Goal: Transaction & Acquisition: Purchase product/service

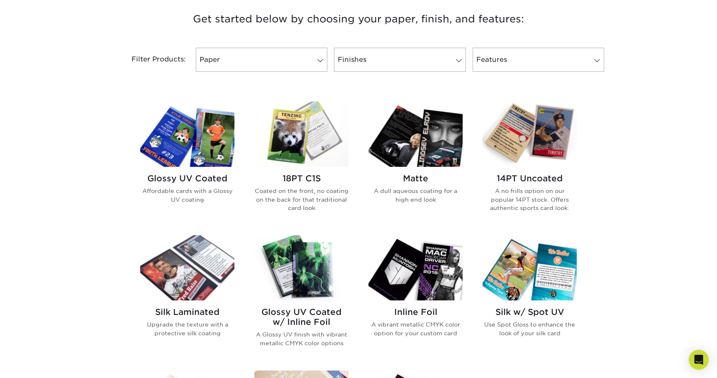
scroll to position [319, 0]
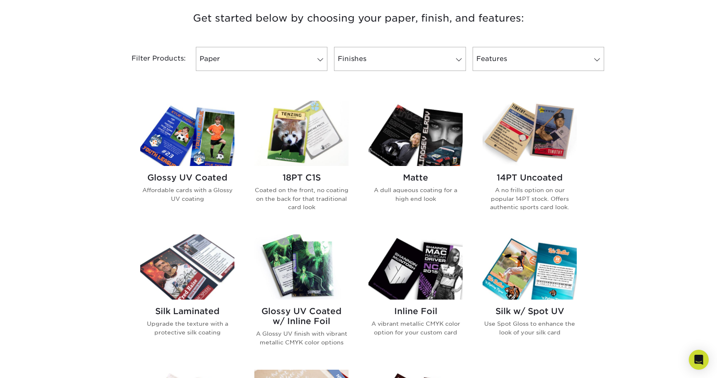
click at [184, 281] on img at bounding box center [187, 266] width 94 height 65
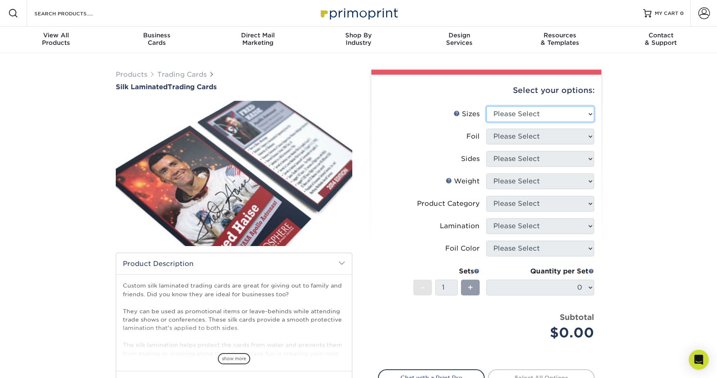
click at [561, 115] on select "Please Select 2.5" x 3.5"" at bounding box center [540, 114] width 108 height 16
select select "2.50x3.50"
click at [486, 106] on select "Please Select 2.5" x 3.5"" at bounding box center [540, 114] width 108 height 16
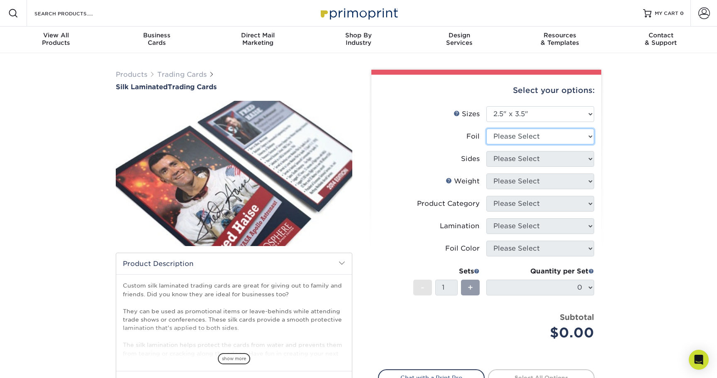
click at [560, 137] on select "Please Select No Yes" at bounding box center [540, 137] width 108 height 16
select select "0"
click at [486, 129] on select "Please Select No Yes" at bounding box center [540, 137] width 108 height 16
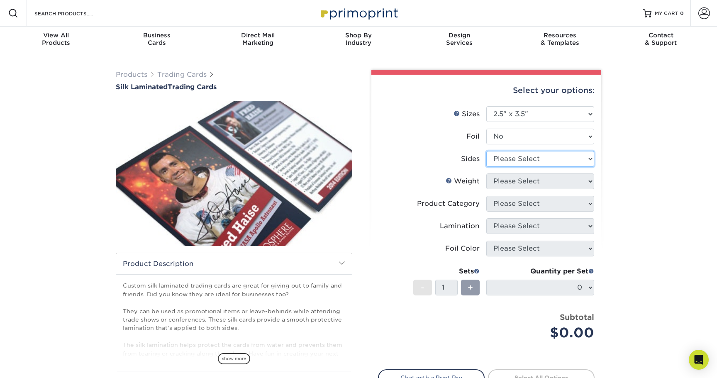
click at [556, 154] on select "Please Select Print Both Sides Print Front Only" at bounding box center [540, 159] width 108 height 16
select select "13abbda7-1d64-4f25-8bb2-c179b224825d"
click at [486, 151] on select "Please Select Print Both Sides Print Front Only" at bounding box center [540, 159] width 108 height 16
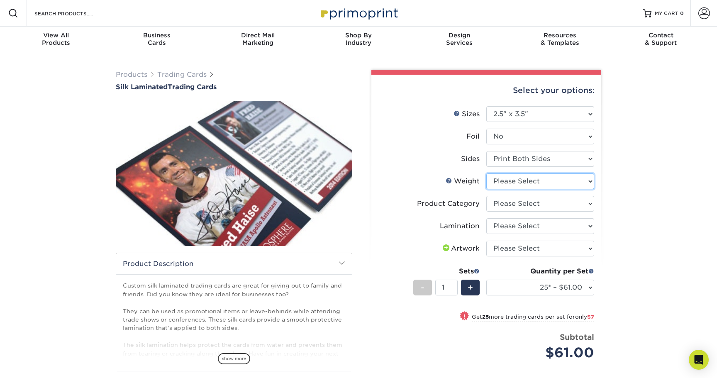
click at [554, 181] on select "Please Select 16PT" at bounding box center [540, 181] width 108 height 16
select select "16PT"
click at [486, 173] on select "Please Select 16PT" at bounding box center [540, 181] width 108 height 16
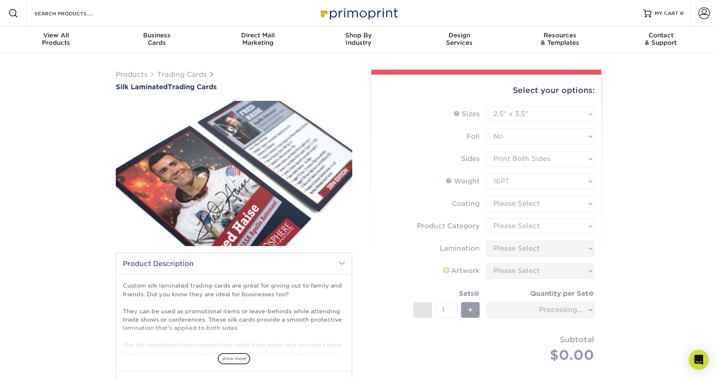
click at [551, 201] on form "Sizes Help Sizes Please Select 2.5" x 3.5" Foil Please Select No Yes -" at bounding box center [486, 244] width 217 height 276
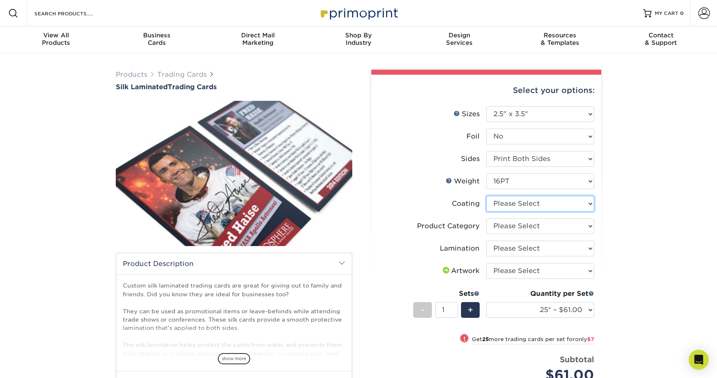
click at [551, 201] on select at bounding box center [540, 204] width 108 height 16
click at [557, 222] on select "Please Select Trading Cards" at bounding box center [540, 226] width 108 height 16
select select "c2f9bce9-36c2-409d-b101-c29d9d031e18"
click at [486, 218] on select "Please Select Trading Cards" at bounding box center [540, 226] width 108 height 16
click at [561, 252] on select "Please Select Silk" at bounding box center [540, 249] width 108 height 16
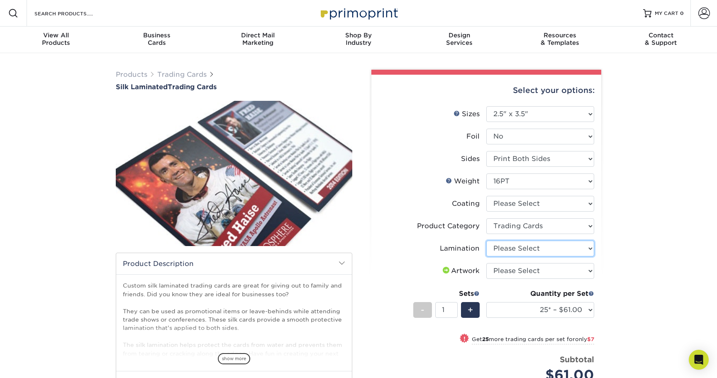
select select "ccacb42f-45f7-42d3-bbd3-7c8421cf37f0"
click at [486, 241] on select "Please Select Silk" at bounding box center [540, 249] width 108 height 16
click at [562, 273] on select "Please Select I will upload files I need a design - $100" at bounding box center [540, 271] width 108 height 16
select select "upload"
click at [486, 263] on select "Please Select I will upload files I need a design - $100" at bounding box center [540, 271] width 108 height 16
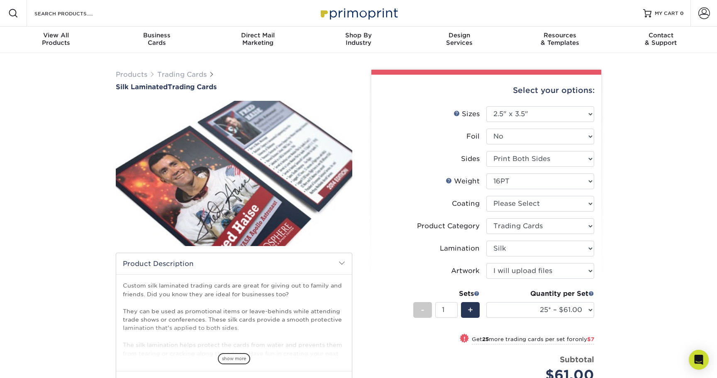
click at [622, 283] on div "Products Trading Cards Silk Laminated Trading Cards show more Templates" at bounding box center [358, 289] width 717 height 472
click at [446, 309] on input "1" at bounding box center [446, 310] width 22 height 16
type input "50"
click at [642, 310] on div "Products Trading Cards Silk Laminated Trading Cards show more Templates" at bounding box center [358, 289] width 717 height 472
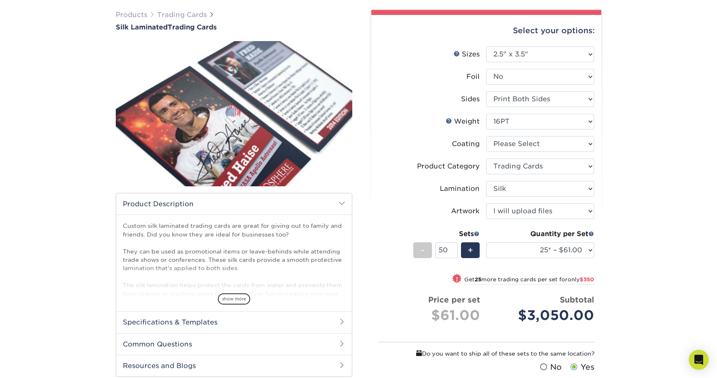
scroll to position [59, 0]
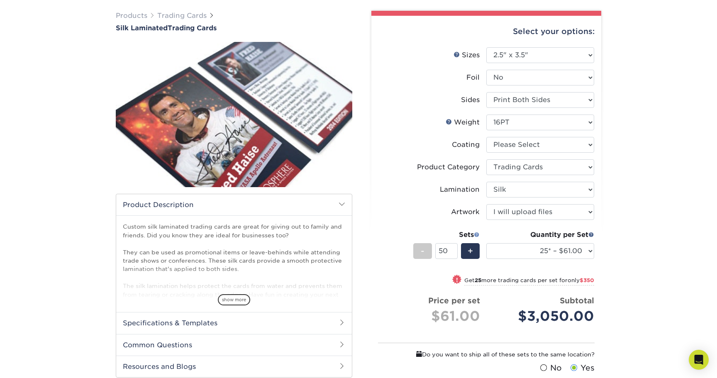
click at [477, 234] on span at bounding box center [477, 235] width 6 height 6
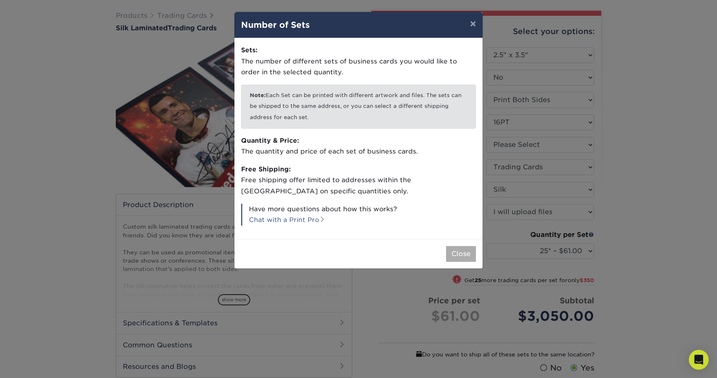
click at [457, 253] on button "Close" at bounding box center [461, 254] width 30 height 16
